Goal: Check status: Check status

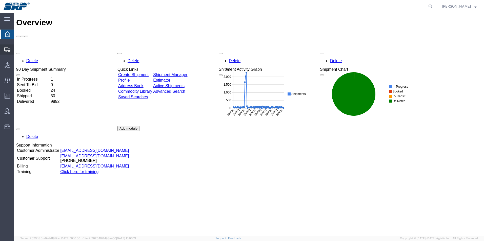
click at [4, 50] on div at bounding box center [7, 50] width 14 height 10
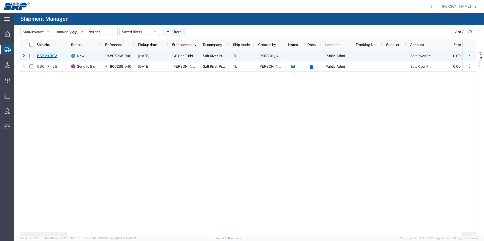
click at [47, 54] on link "56721302" at bounding box center [47, 56] width 21 height 8
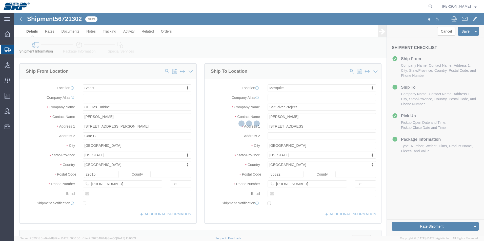
select select
select select "54816"
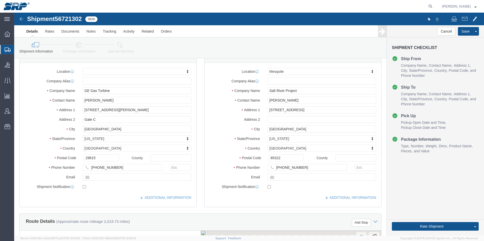
scroll to position [25, 0]
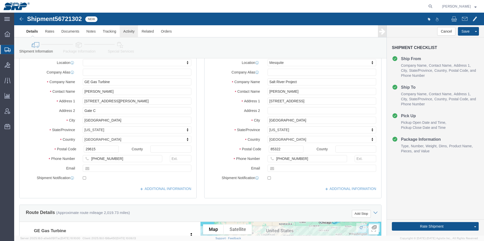
click link "Activity"
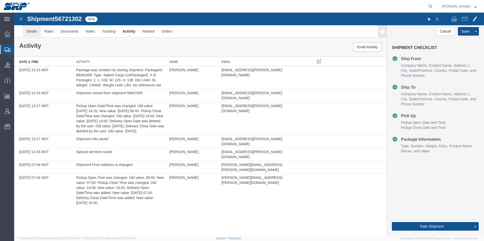
click at [30, 32] on link "Details" at bounding box center [32, 31] width 18 height 12
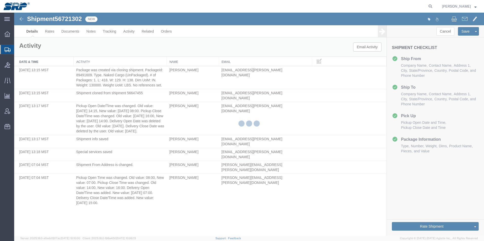
select select "54816"
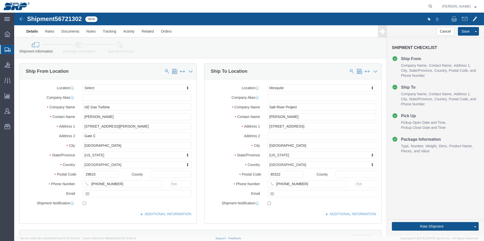
click at [7, 51] on icon at bounding box center [8, 50] width 6 height 5
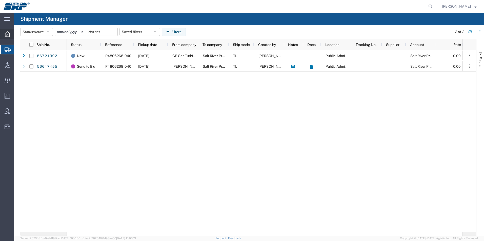
click at [7, 34] on icon at bounding box center [8, 34] width 6 height 6
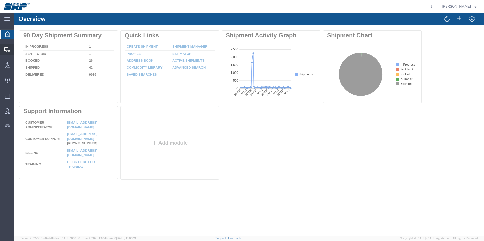
click at [7, 51] on icon at bounding box center [7, 50] width 6 height 5
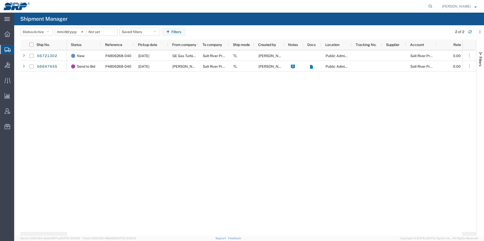
drag, startPoint x: 8, startPoint y: 34, endPoint x: 8, endPoint y: 42, distance: 8.9
click at [8, 34] on icon at bounding box center [8, 34] width 6 height 6
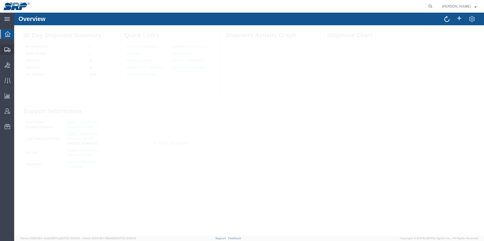
click at [7, 54] on div at bounding box center [7, 50] width 14 height 10
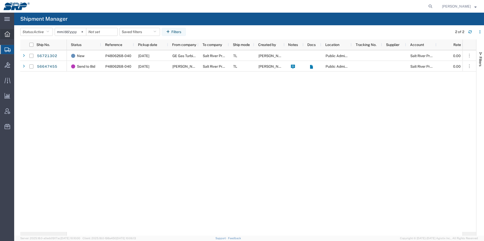
click at [7, 34] on icon at bounding box center [8, 34] width 6 height 6
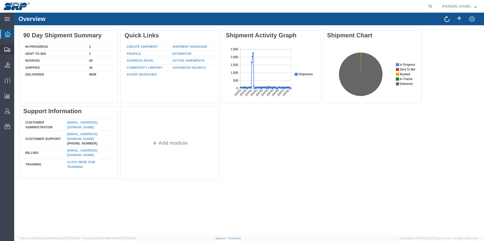
click at [8, 47] on div at bounding box center [7, 50] width 14 height 10
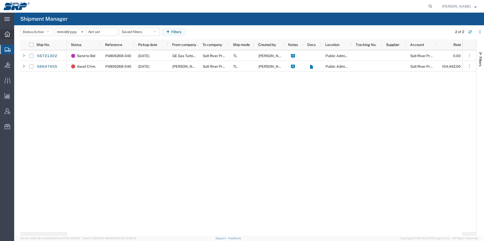
click at [6, 34] on icon at bounding box center [8, 34] width 6 height 6
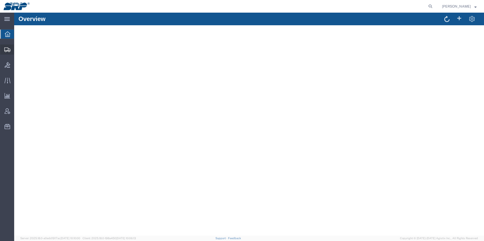
click at [6, 50] on icon at bounding box center [7, 50] width 6 height 5
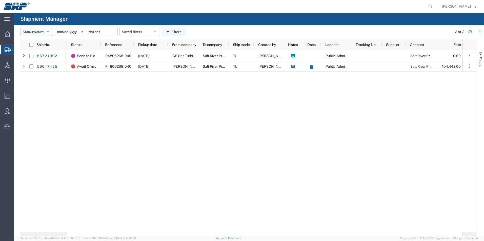
click at [32, 31] on button "Status: Active" at bounding box center [36, 32] width 33 height 8
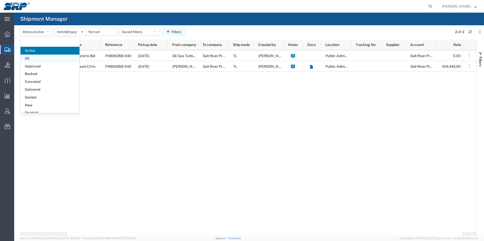
click at [29, 59] on span "All" at bounding box center [49, 59] width 59 height 8
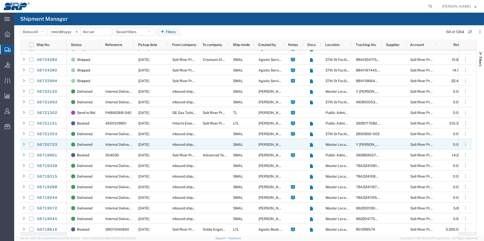
scroll to position [253, 0]
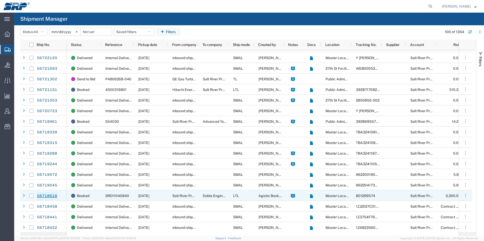
click at [42, 195] on link "56718616" at bounding box center [47, 196] width 21 height 8
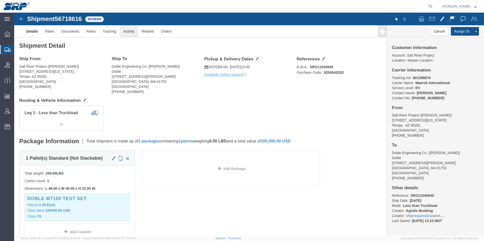
click link "Activity"
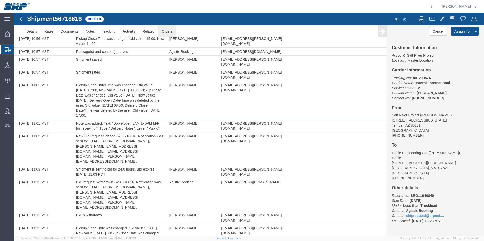
scroll to position [200, 0]
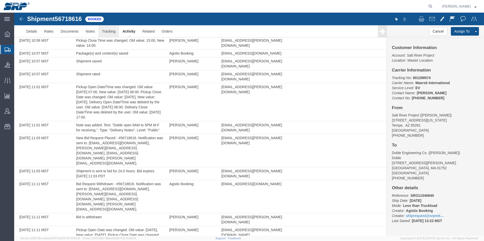
click at [106, 31] on link "Tracking" at bounding box center [108, 31] width 20 height 12
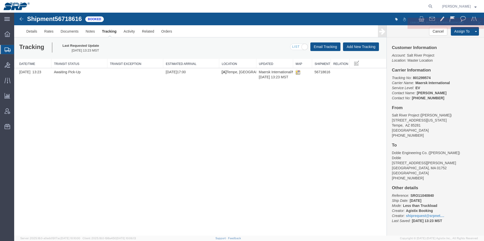
click at [7, 50] on icon at bounding box center [8, 50] width 6 height 5
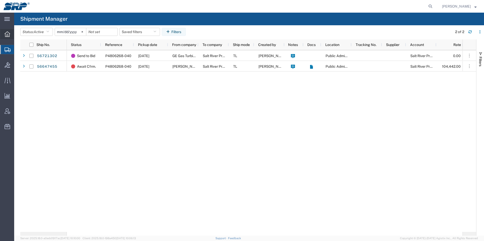
click at [7, 35] on icon at bounding box center [8, 34] width 6 height 6
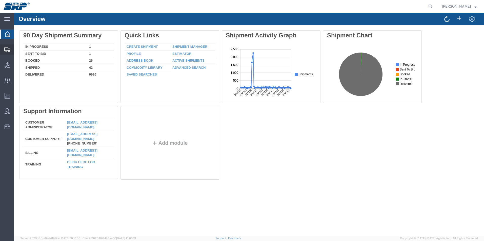
click at [8, 53] on div at bounding box center [7, 50] width 14 height 10
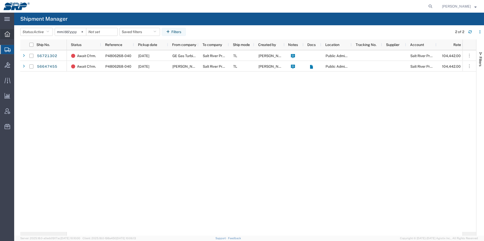
click at [8, 37] on div at bounding box center [7, 34] width 14 height 10
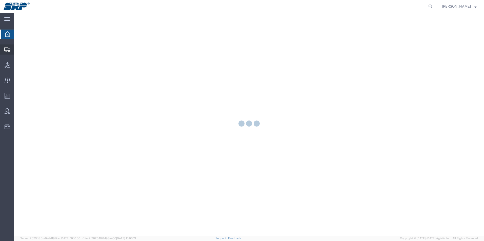
click at [8, 51] on icon at bounding box center [7, 50] width 6 height 5
